Goal: Check status: Check status

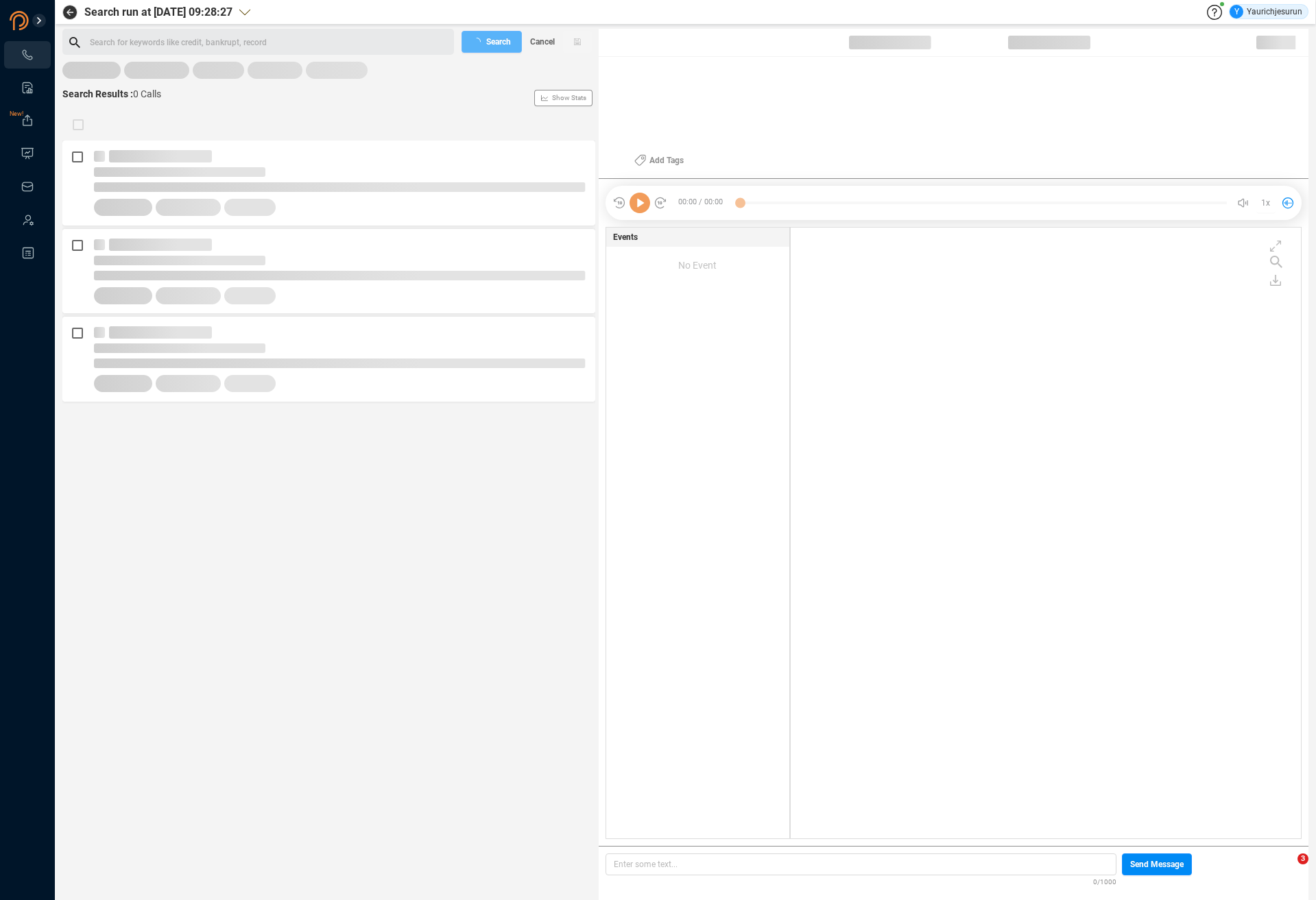
scroll to position [608, 503]
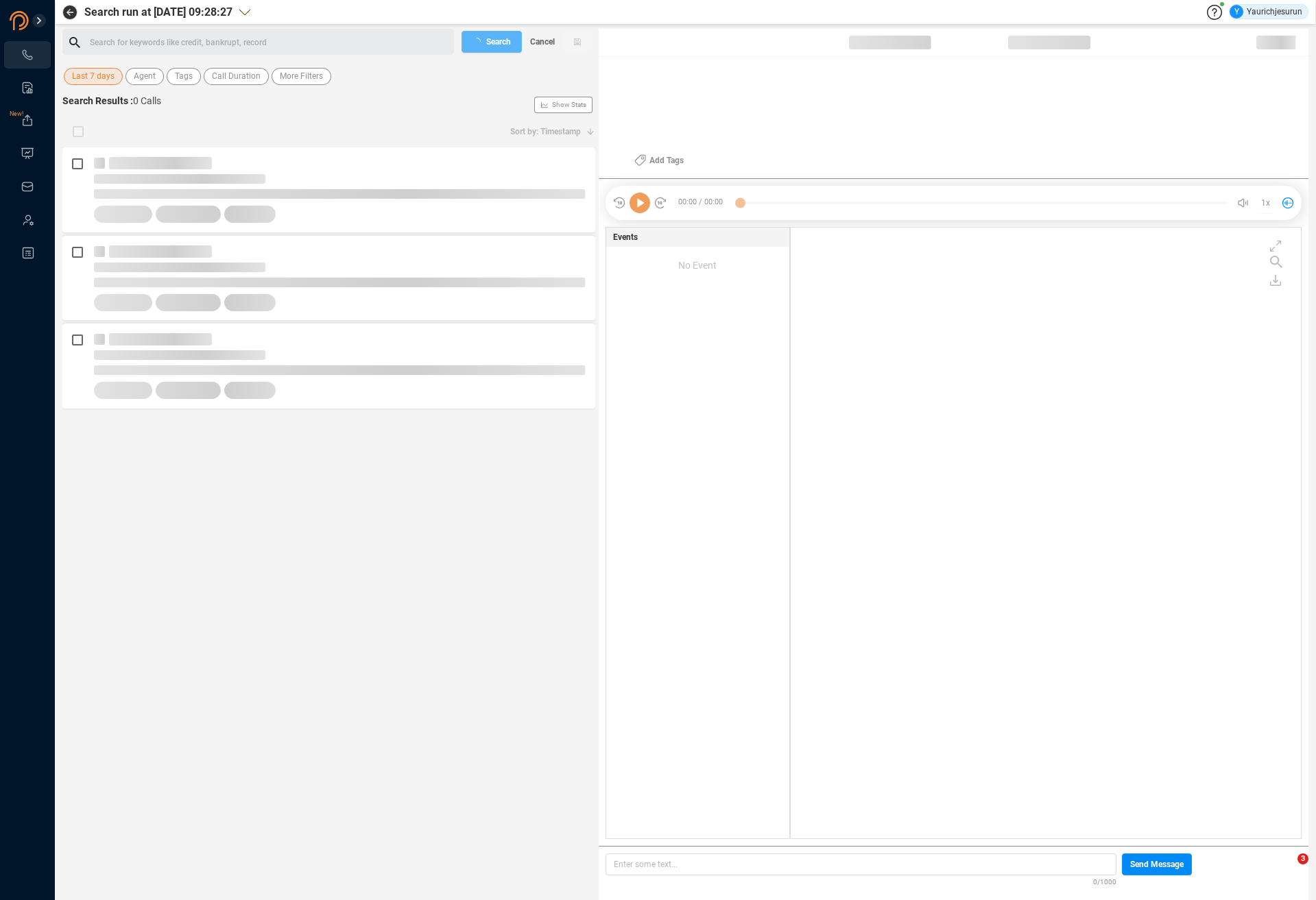
click at [102, 73] on span "Last 7 days" at bounding box center [94, 77] width 43 height 17
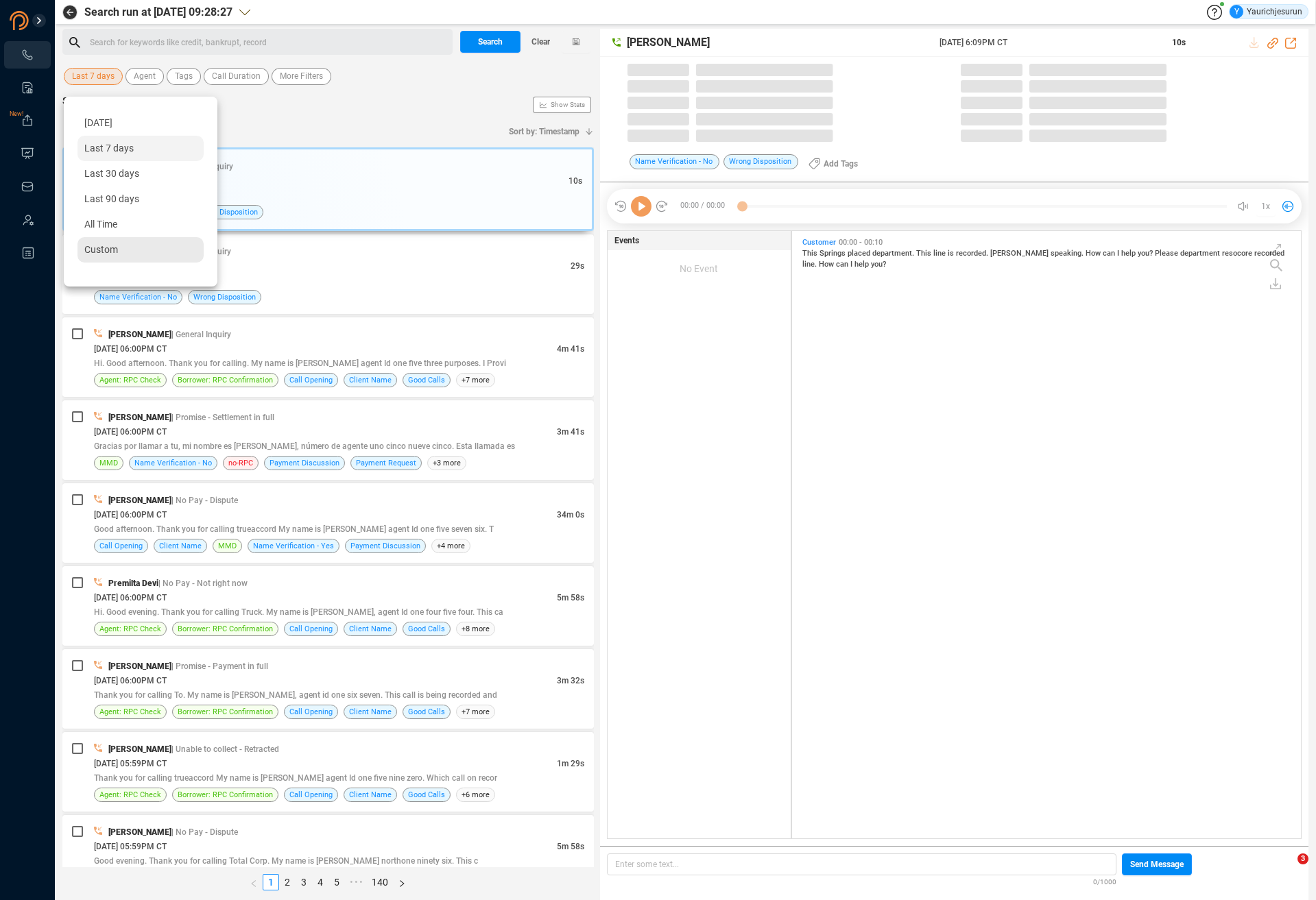
scroll to position [605, 502]
click at [94, 255] on div "Custom" at bounding box center [140, 249] width 126 height 26
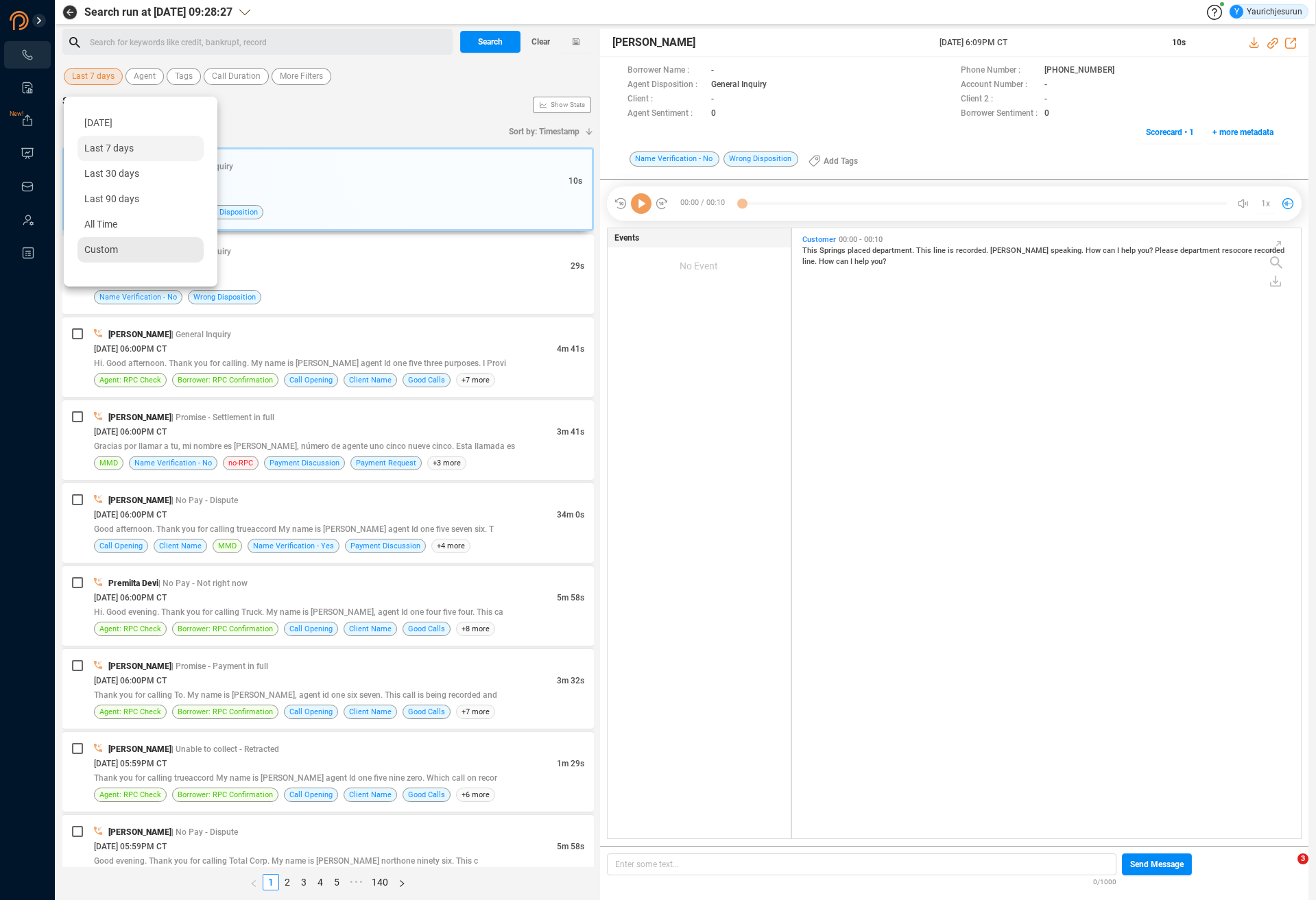
scroll to position [607, 502]
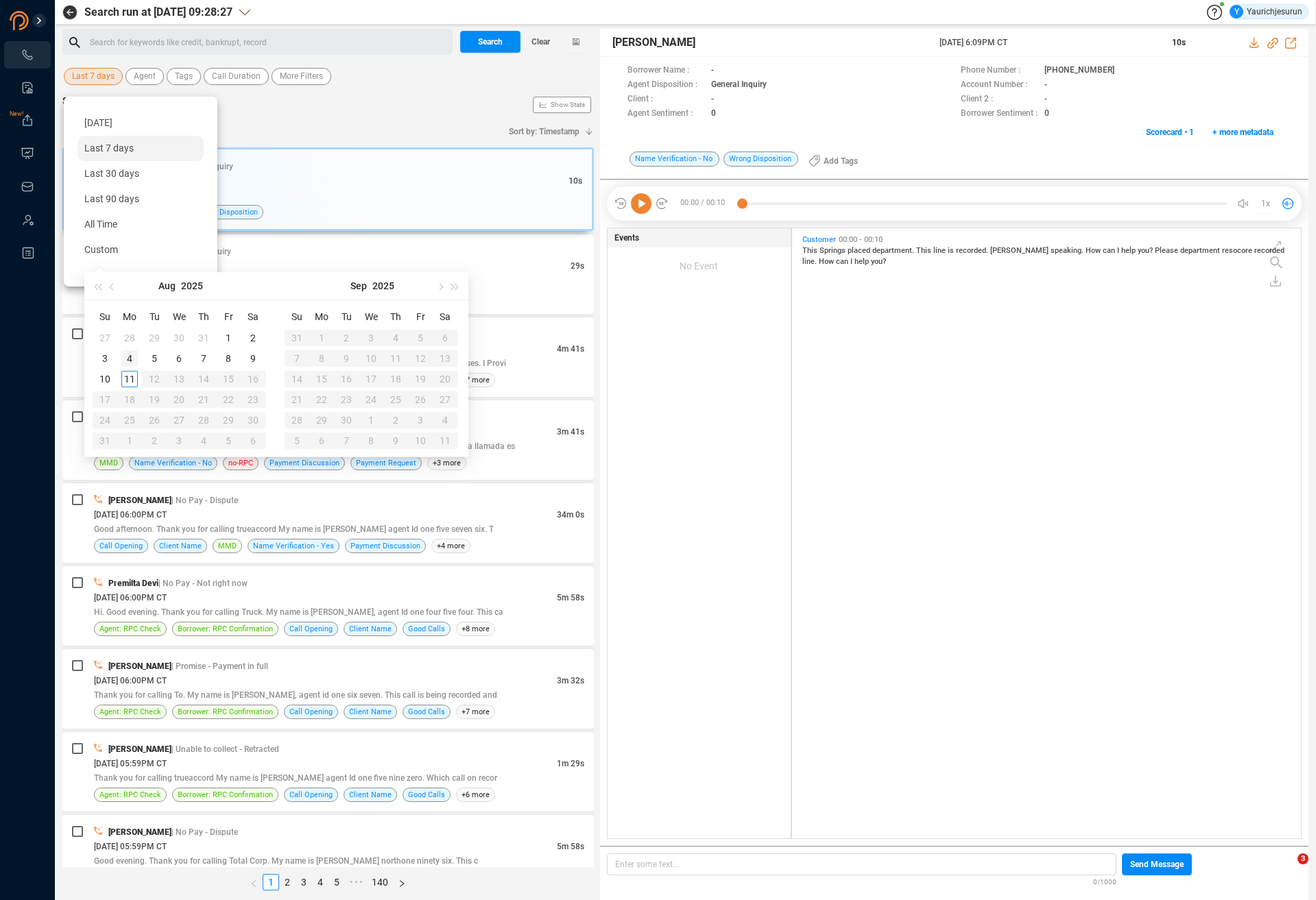
type input "[DATE]"
click at [126, 360] on div "4" at bounding box center [130, 359] width 16 height 16
type input "[DATE]"
click at [254, 356] on div "9" at bounding box center [253, 359] width 16 height 16
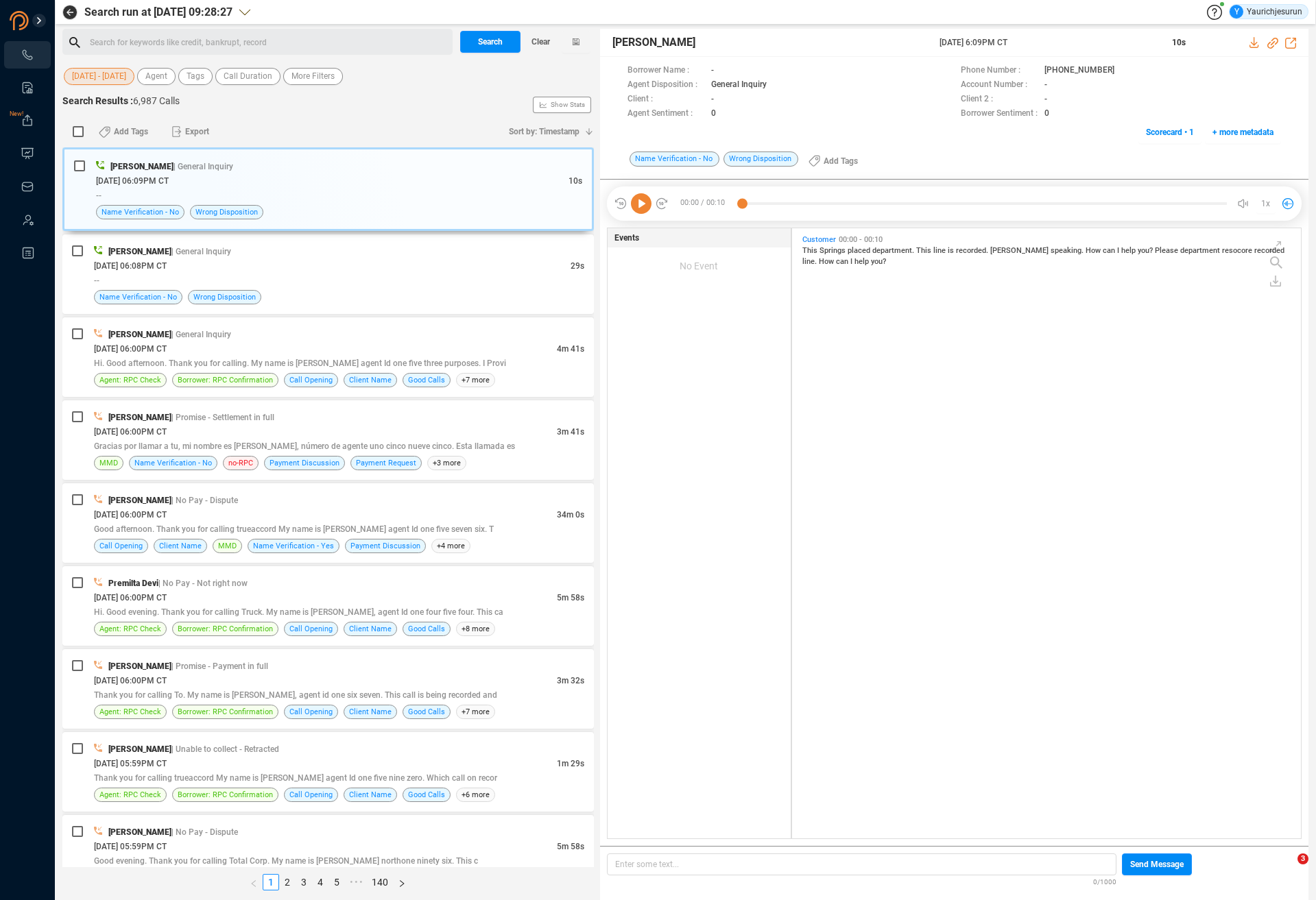
click at [332, 117] on div "Add Tags Export Sort by: Timestamp" at bounding box center [328, 132] width 532 height 31
click at [334, 78] on span "More Filters" at bounding box center [313, 77] width 44 height 17
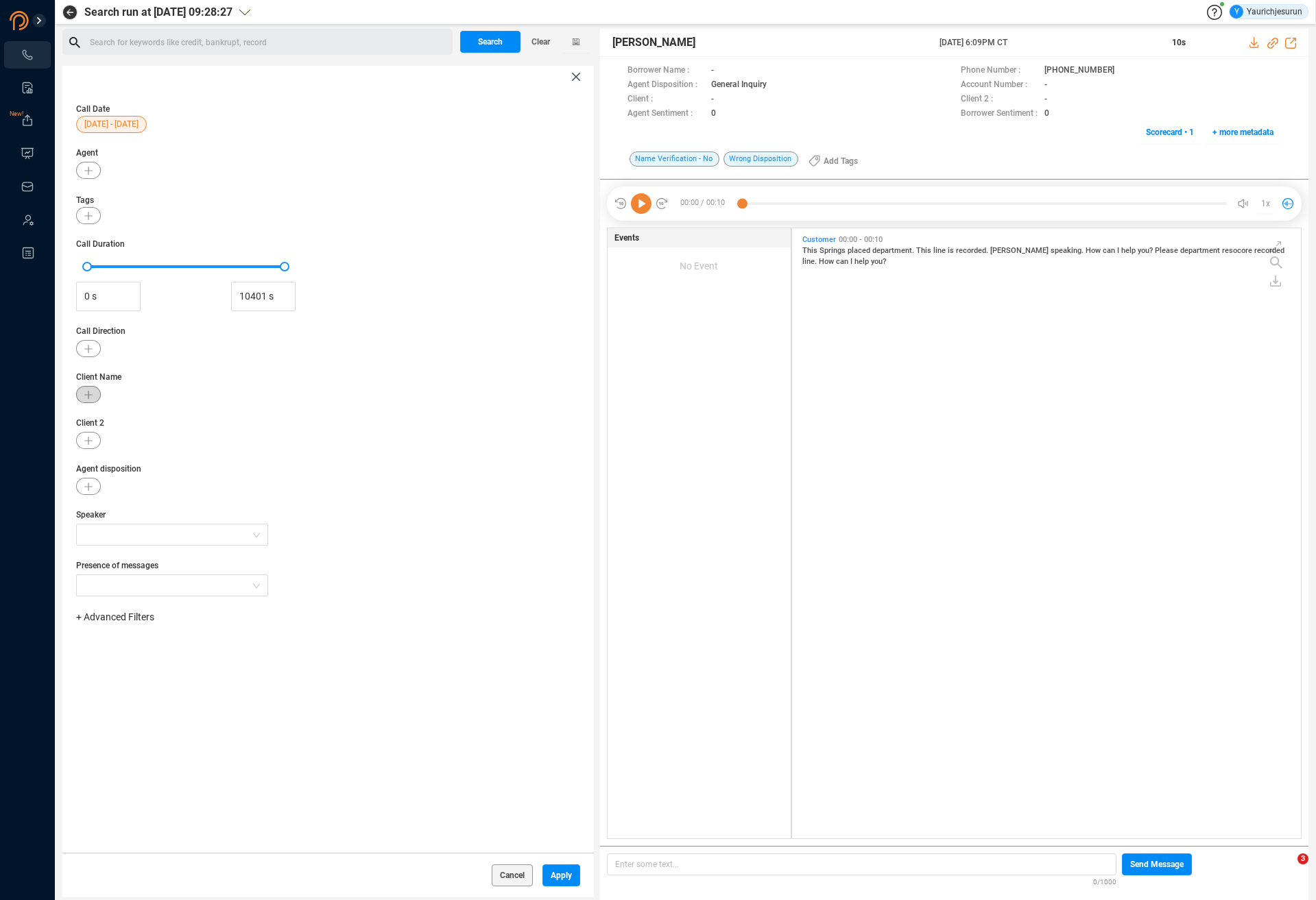
click at [87, 389] on button "button" at bounding box center [89, 394] width 25 height 17
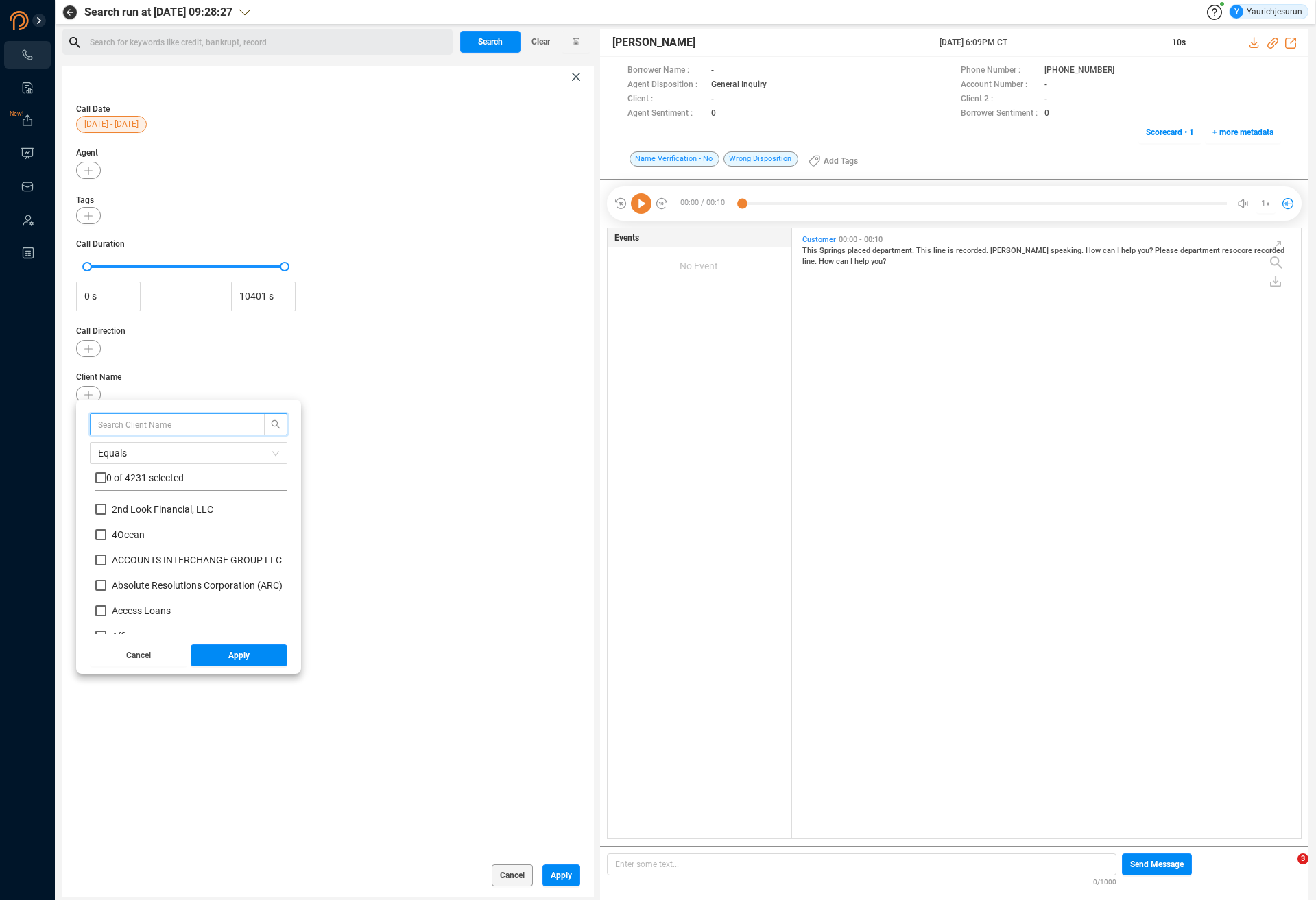
scroll to position [128, 185]
click at [106, 421] on input "text" at bounding box center [170, 424] width 146 height 15
type input "flex"
click at [102, 477] on input "checkbox" at bounding box center [100, 477] width 11 height 11
checkbox input "true"
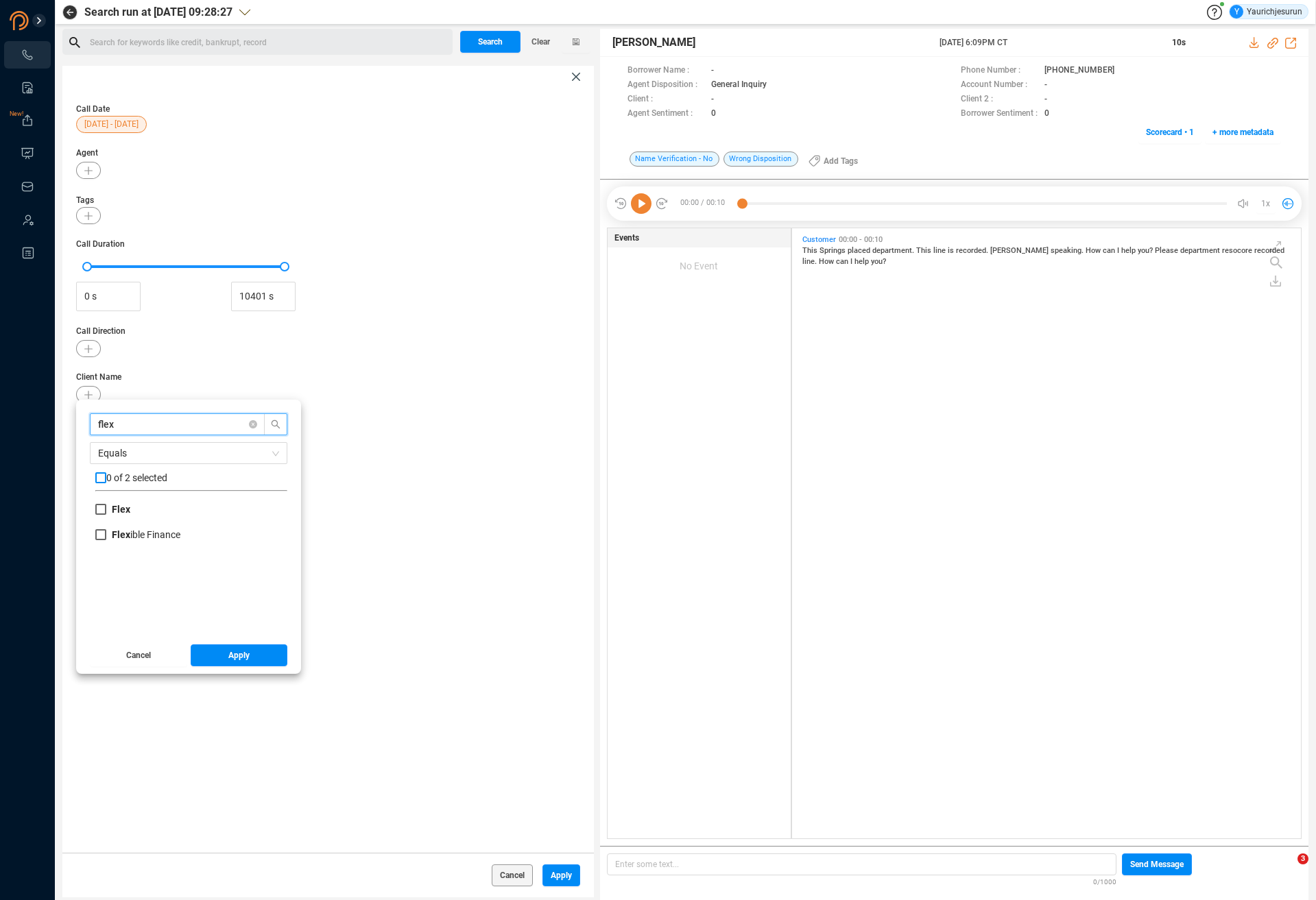
checkbox input "true"
click at [213, 653] on button "Apply" at bounding box center [239, 655] width 97 height 22
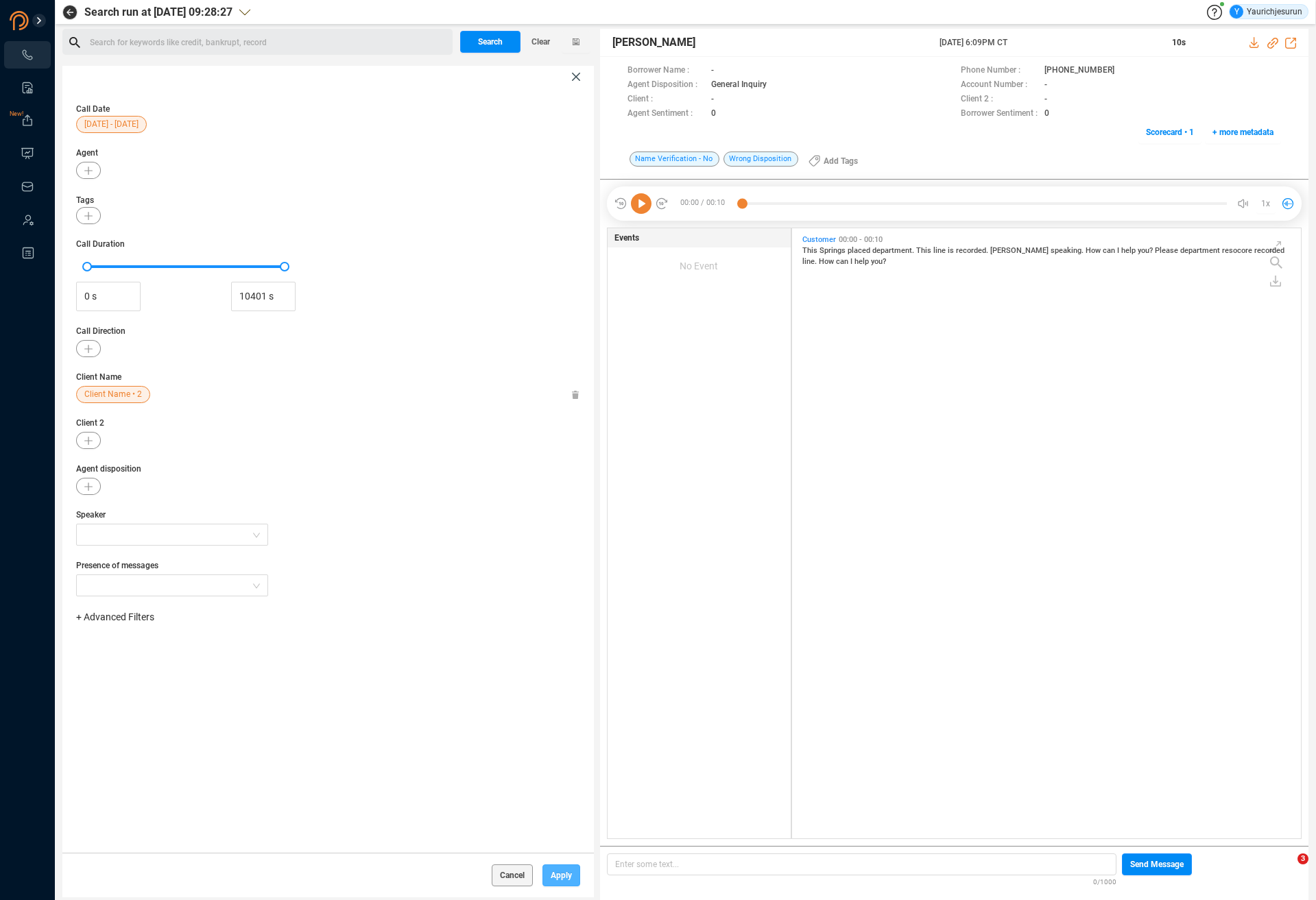
click at [551, 880] on button "Apply" at bounding box center [561, 875] width 38 height 22
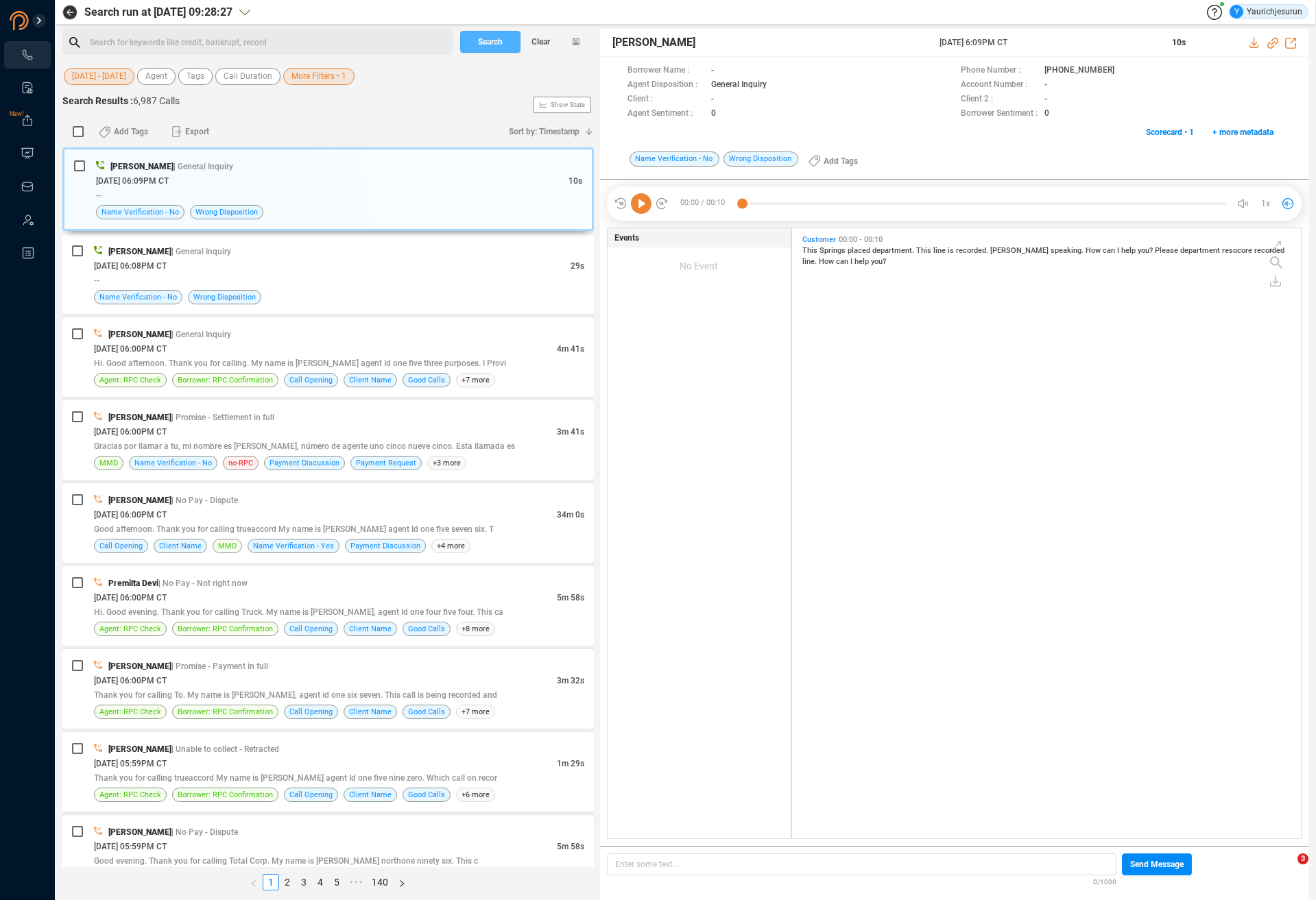
click at [495, 48] on span "Search" at bounding box center [491, 42] width 25 height 22
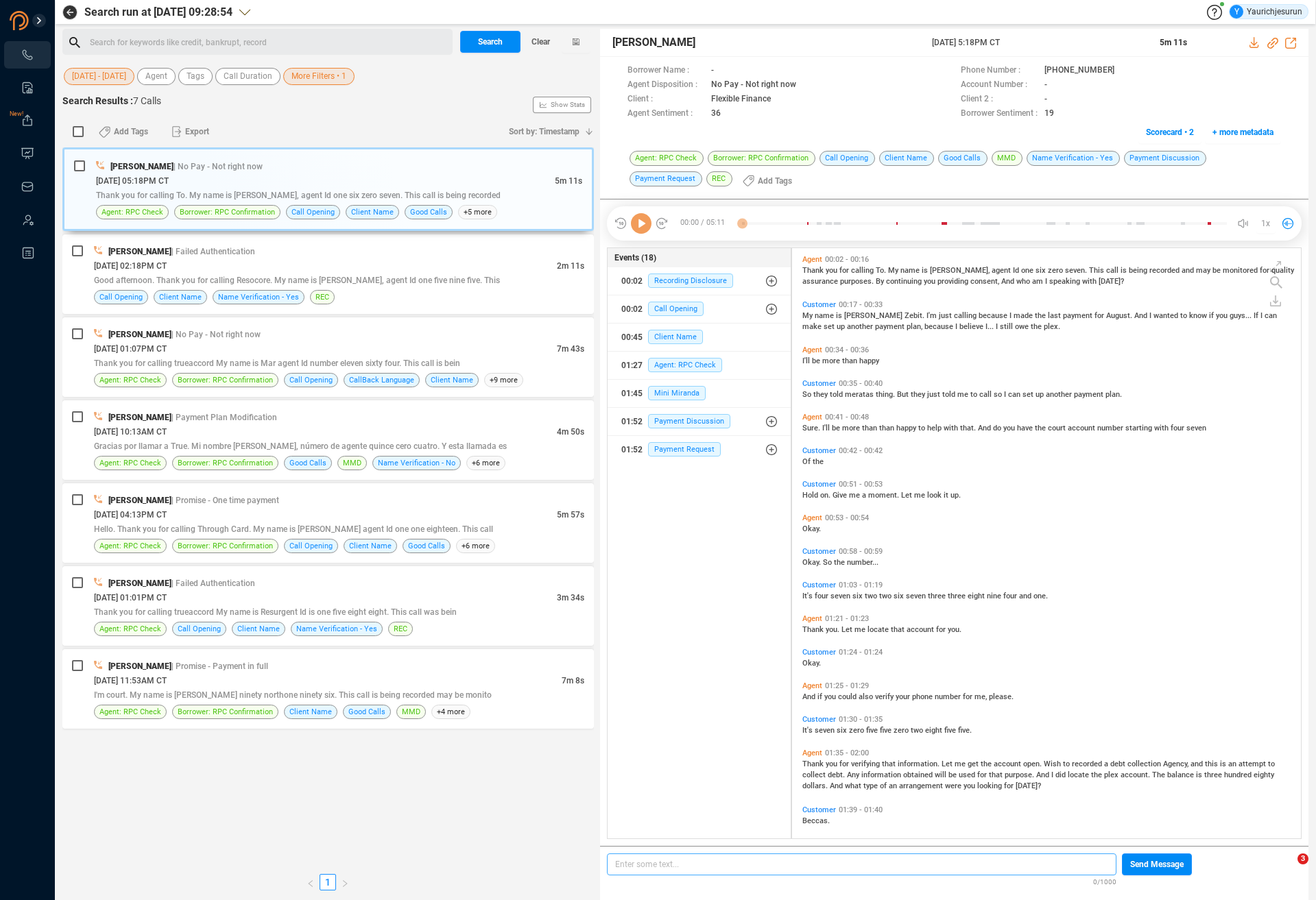
scroll to position [587, 502]
click at [77, 130] on input "checkbox" at bounding box center [77, 131] width 11 height 11
checkbox input "true"
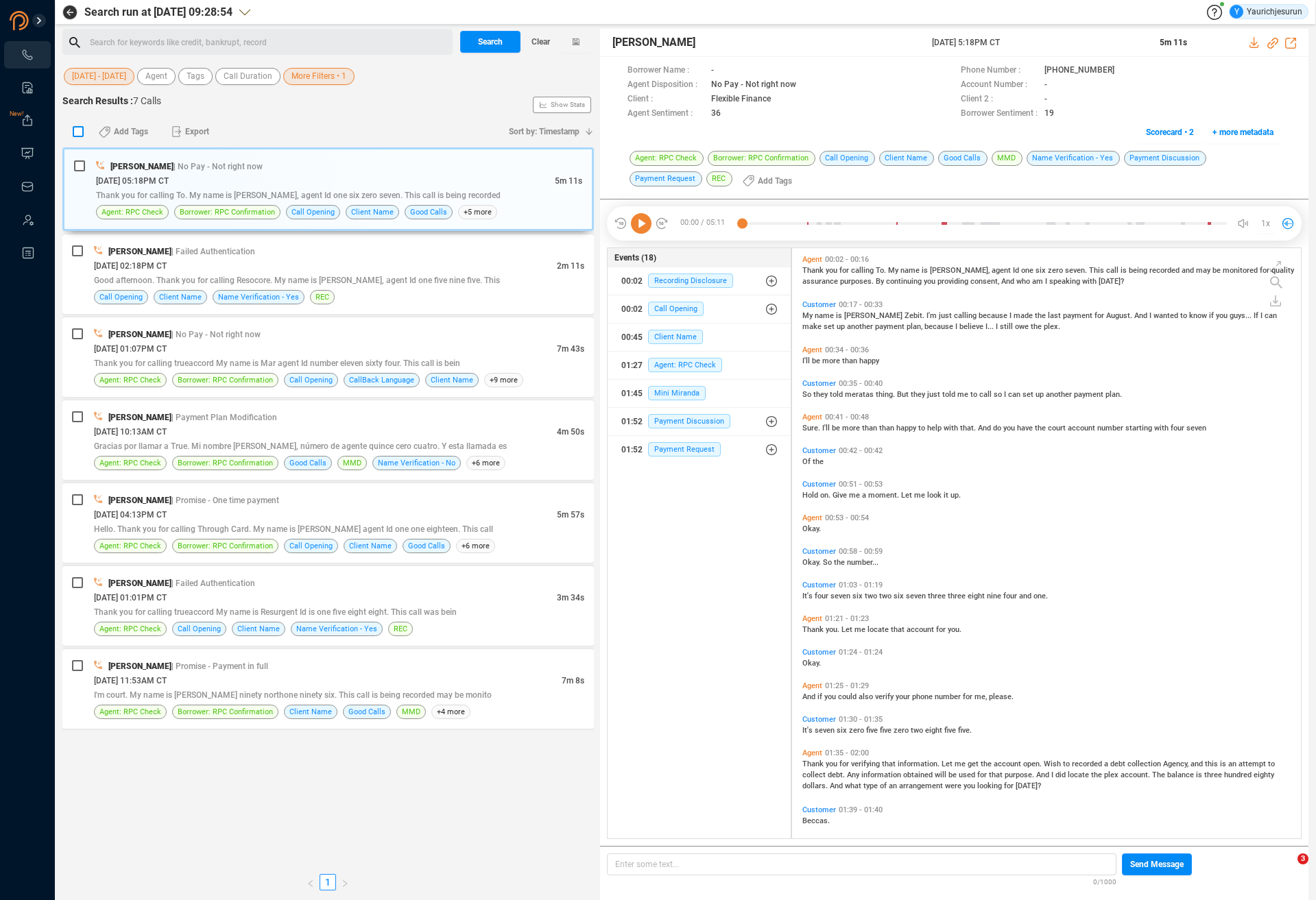
checkbox input "true"
